Goal: Task Accomplishment & Management: Complete application form

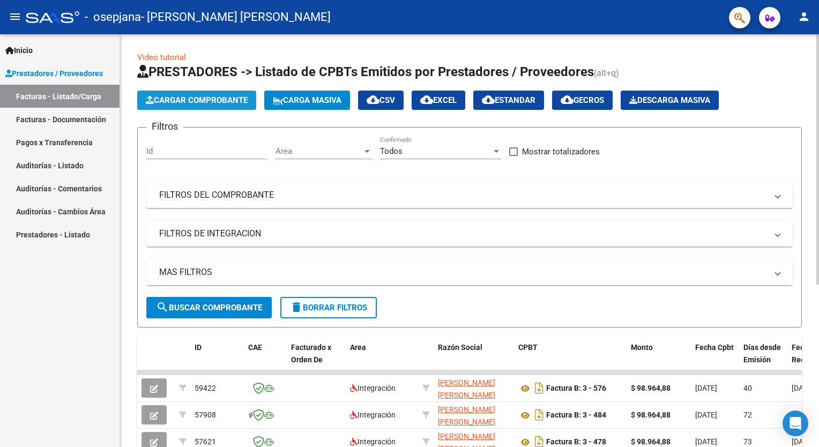
click at [211, 104] on span "Cargar Comprobante" at bounding box center [197, 100] width 102 height 10
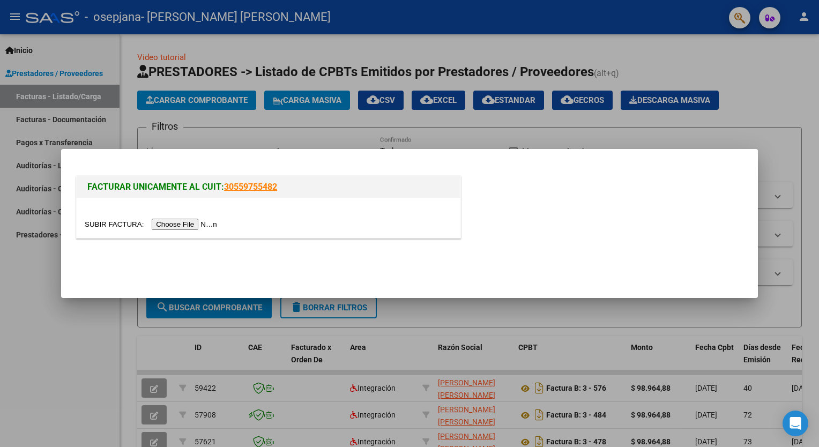
click at [176, 223] on input "file" at bounding box center [153, 224] width 136 height 11
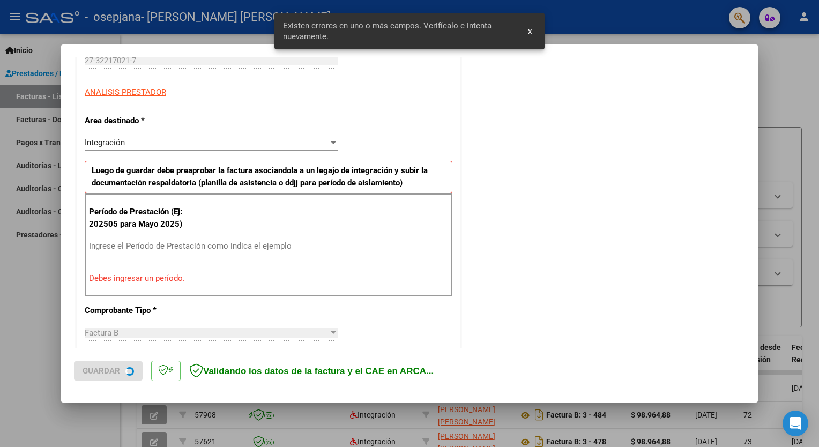
scroll to position [207, 0]
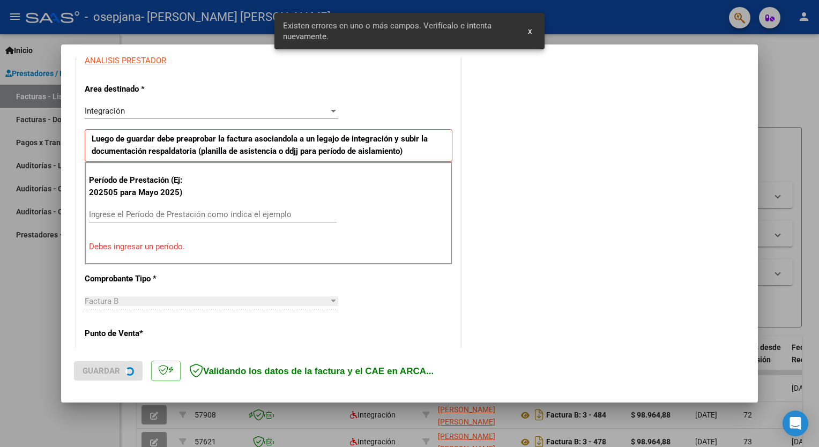
click at [162, 216] on input "Ingrese el Período de Prestación como indica el ejemplo" at bounding box center [213, 215] width 248 height 10
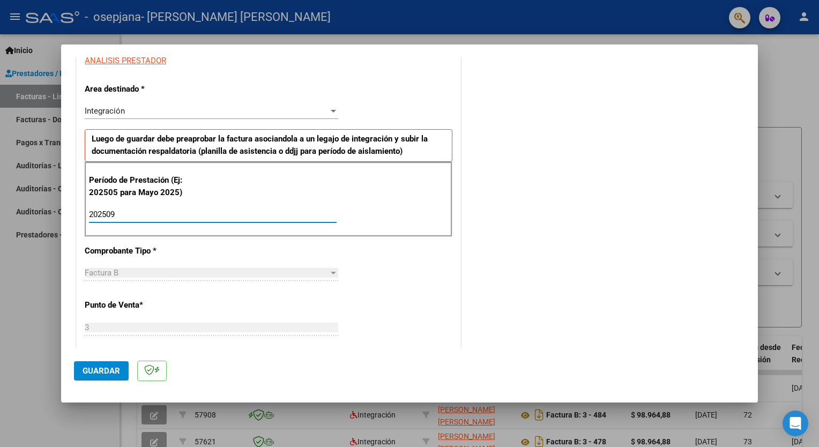
type input "202509"
click at [108, 372] on span "Guardar" at bounding box center [102, 371] width 38 height 10
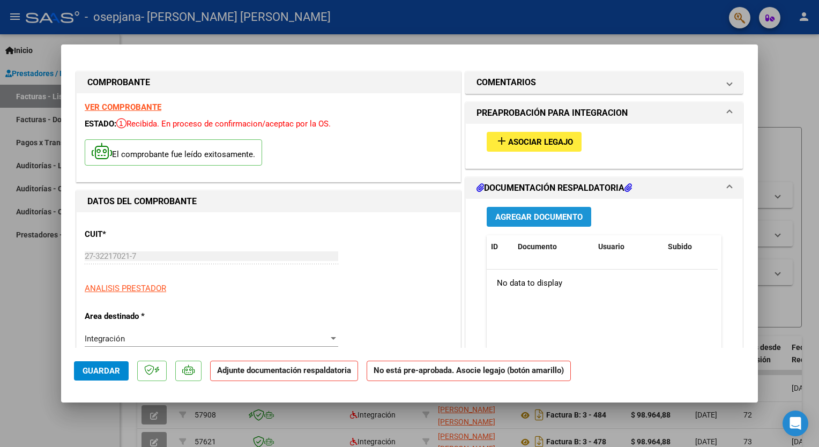
click at [538, 217] on span "Agregar Documento" at bounding box center [539, 217] width 87 height 10
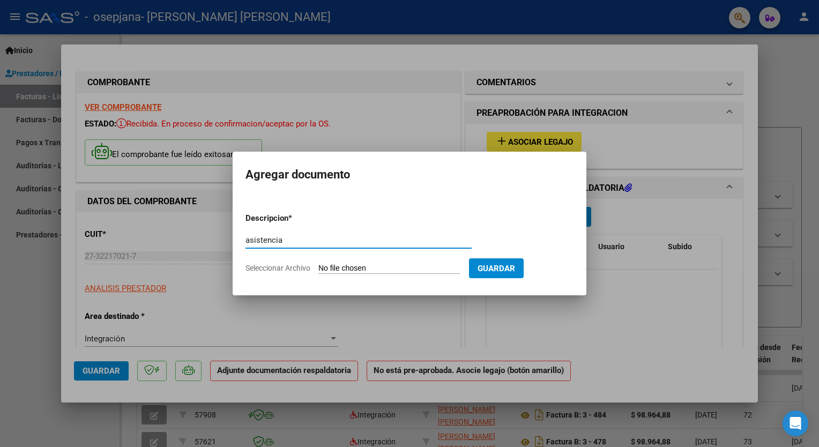
type input "asistencia"
click at [365, 271] on input "Seleccionar Archivo" at bounding box center [390, 269] width 142 height 10
type input "C:\fakepath\azu sep.pdf"
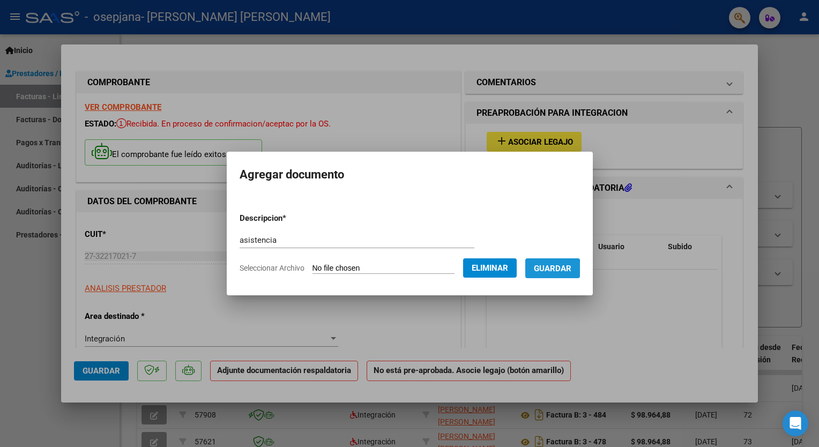
click at [544, 269] on span "Guardar" at bounding box center [553, 269] width 38 height 10
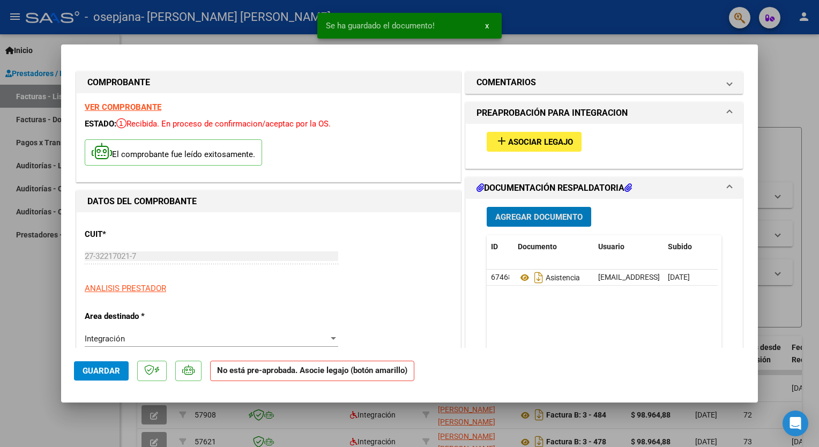
click at [529, 145] on span "Asociar Legajo" at bounding box center [540, 142] width 65 height 10
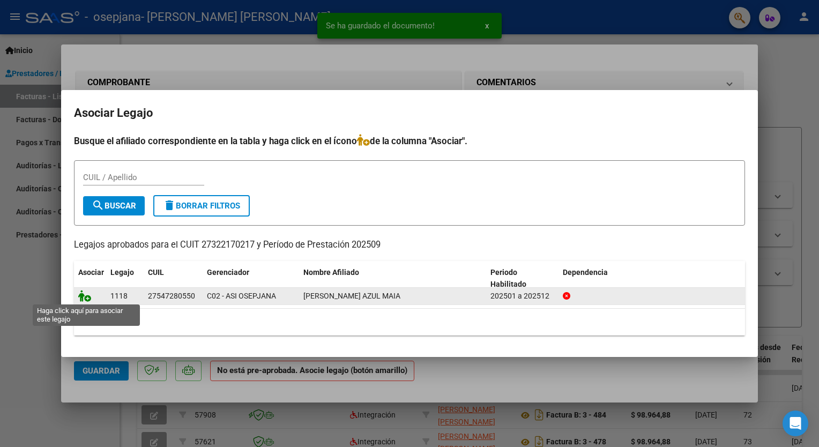
click at [78, 296] on icon at bounding box center [84, 296] width 13 height 12
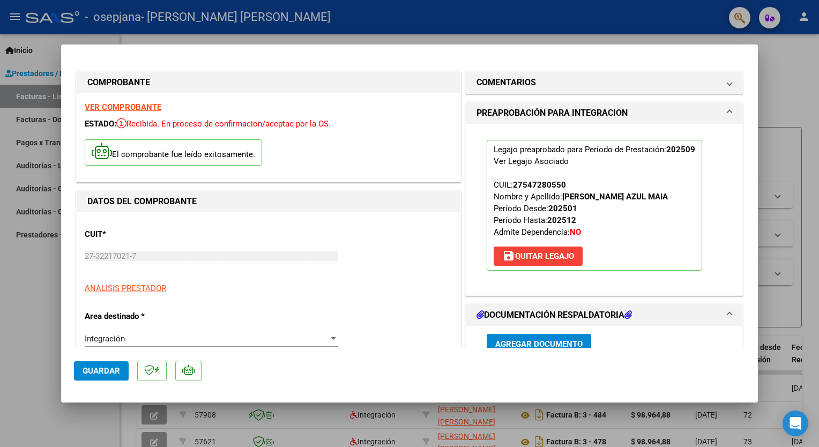
click at [95, 372] on span "Guardar" at bounding box center [102, 371] width 38 height 10
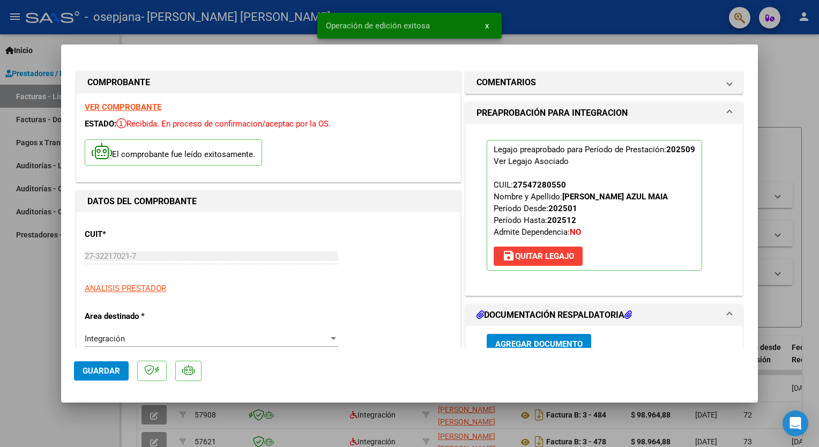
click at [28, 358] on div at bounding box center [409, 223] width 819 height 447
type input "$ 0,00"
